Goal: Task Accomplishment & Management: Use online tool/utility

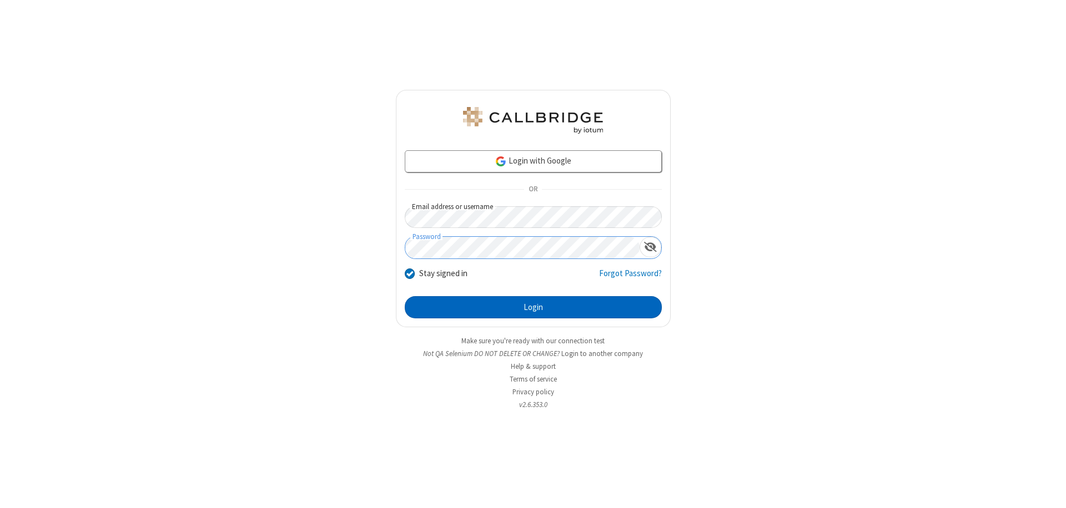
click at [533, 307] on button "Login" at bounding box center [533, 307] width 257 height 22
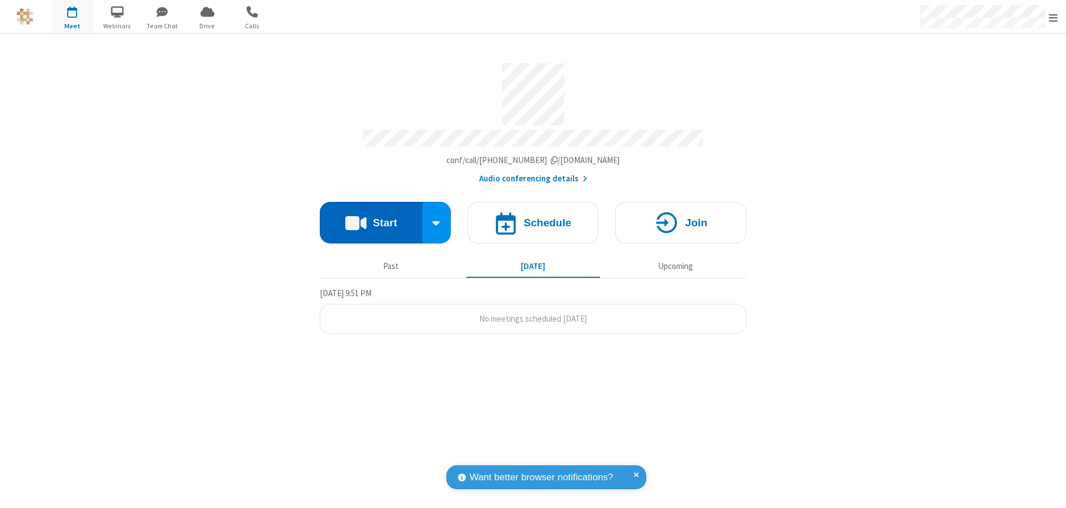
click at [371, 218] on button "Start" at bounding box center [371, 223] width 103 height 42
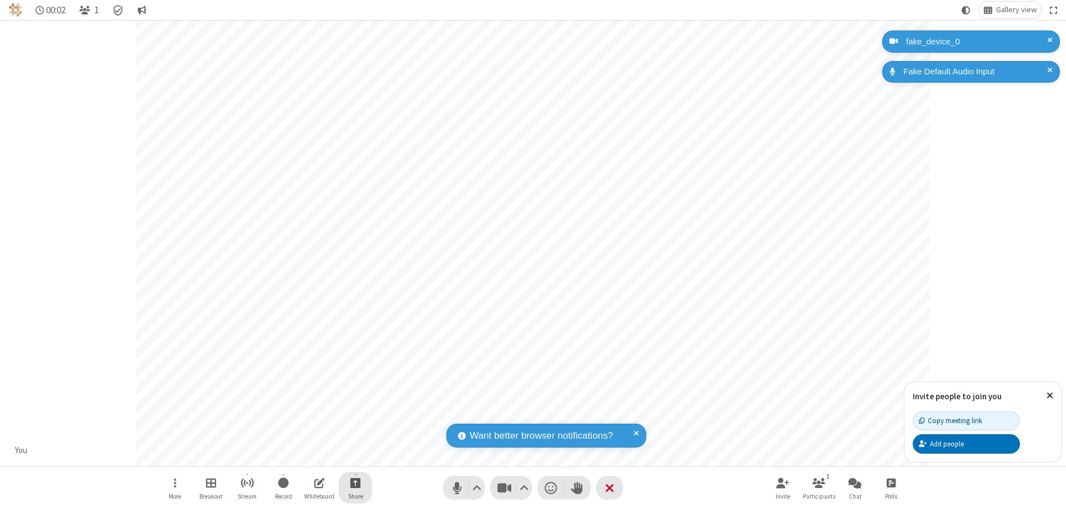
click at [355, 483] on span "Start sharing" at bounding box center [355, 483] width 11 height 14
click at [310, 456] on span "Share my screen" at bounding box center [310, 456] width 13 height 9
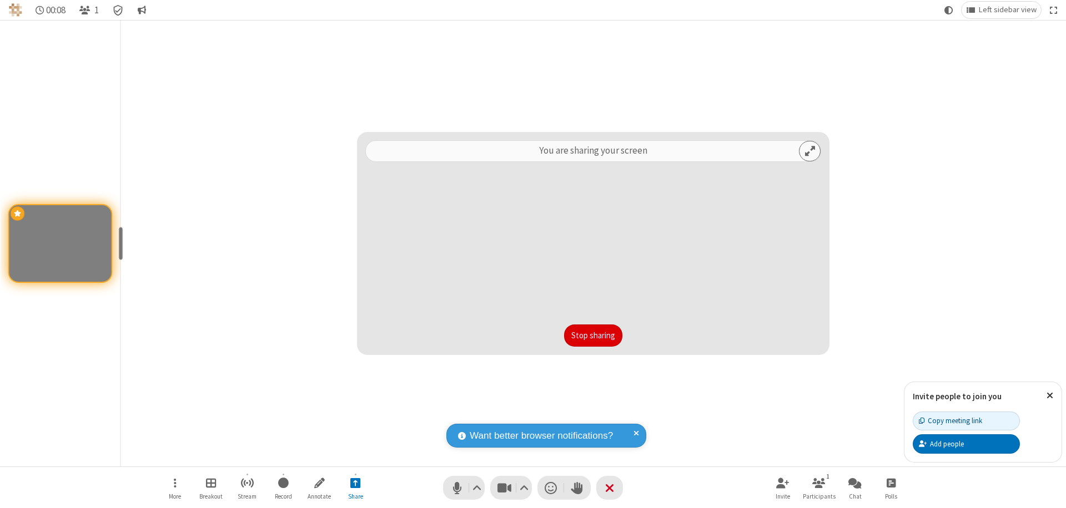
click at [593, 336] on button "Stop sharing" at bounding box center [593, 336] width 58 height 22
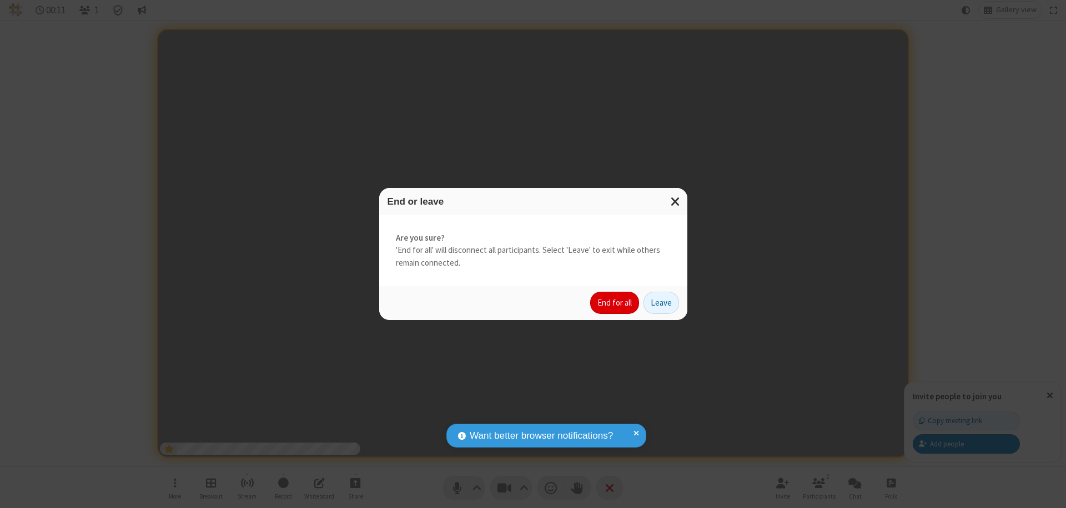
click at [615, 303] on button "End for all" at bounding box center [614, 303] width 49 height 22
